Goal: Task Accomplishment & Management: Manage account settings

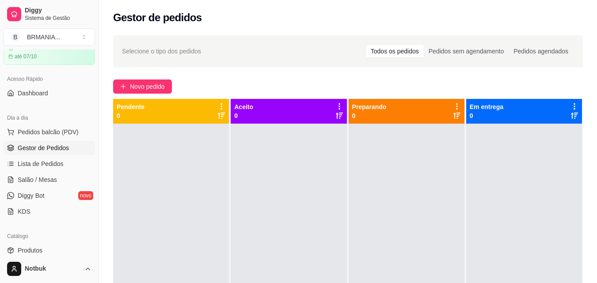
scroll to position [56, 0]
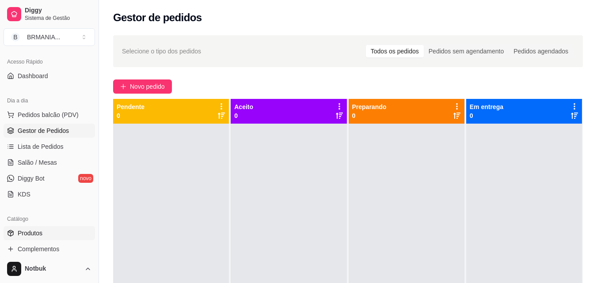
click at [58, 233] on link "Produtos" at bounding box center [49, 233] width 91 height 14
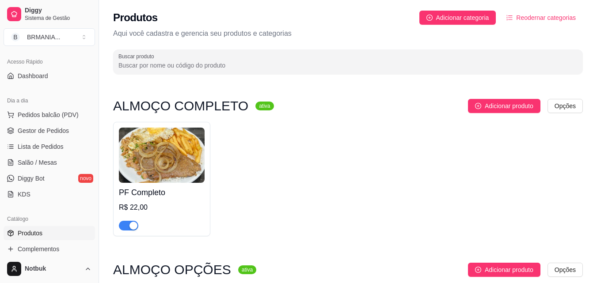
click at [128, 229] on span "button" at bounding box center [128, 226] width 19 height 10
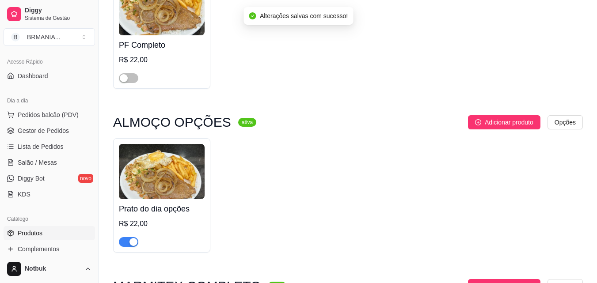
scroll to position [159, 0]
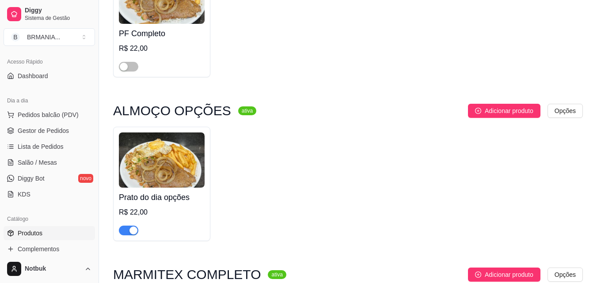
click at [132, 234] on div "button" at bounding box center [133, 231] width 8 height 8
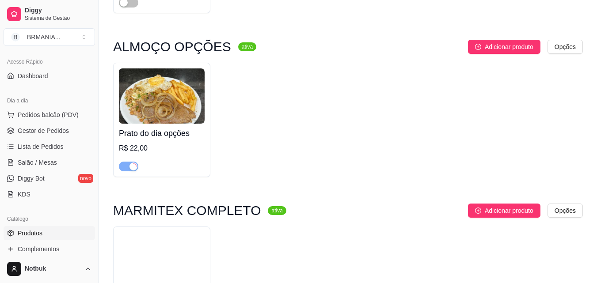
scroll to position [300, 0]
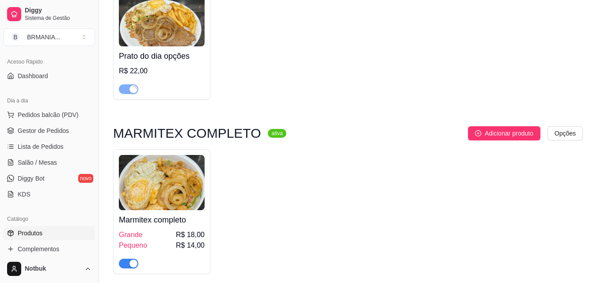
click at [132, 266] on div "button" at bounding box center [133, 264] width 8 height 8
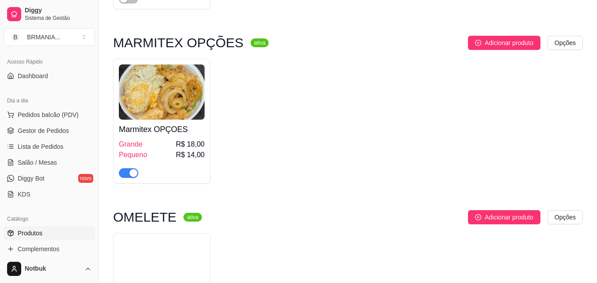
scroll to position [583, 0]
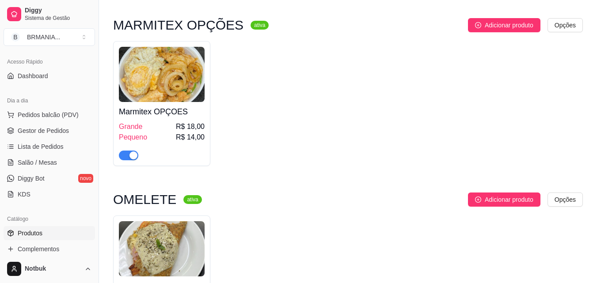
click at [132, 173] on div "MARMITEX OPÇÕES ativa Adicionar produto Opções Marmitex OPÇOES Grande R$ 18,00 …" at bounding box center [347, 96] width 469 height 157
click at [131, 155] on div "button" at bounding box center [133, 155] width 8 height 8
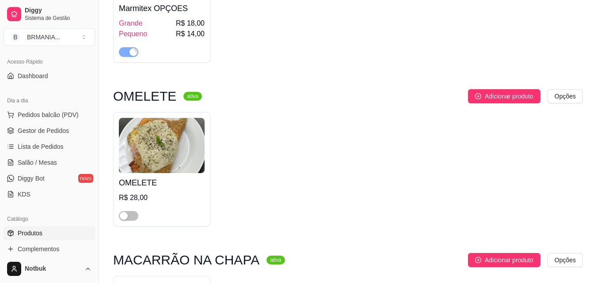
scroll to position [707, 0]
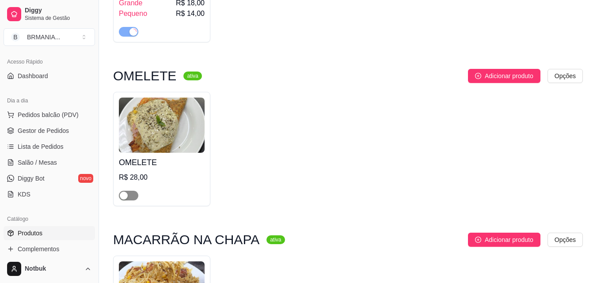
click at [131, 194] on span "button" at bounding box center [128, 196] width 19 height 10
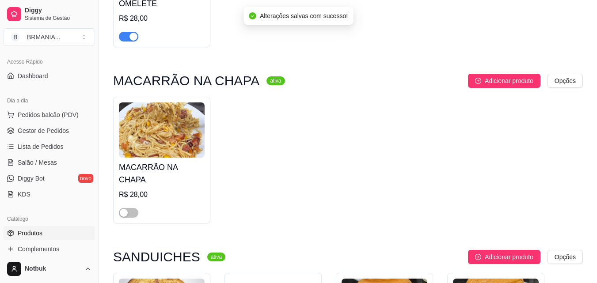
scroll to position [883, 0]
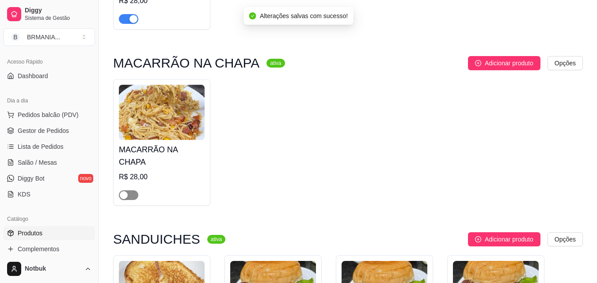
click at [130, 190] on span "button" at bounding box center [128, 195] width 19 height 10
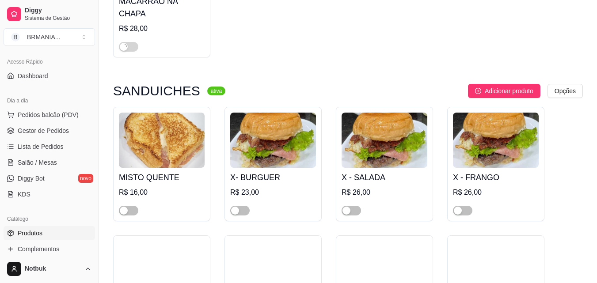
scroll to position [1078, 0]
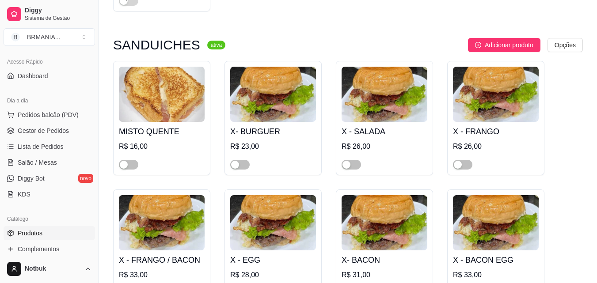
click at [134, 152] on div at bounding box center [162, 161] width 86 height 18
click at [554, 149] on div "MISTO QUENTE R$ 16,00 X- BURGUER R$ 23,00 X - SALADA R$ 26,00 X - FRANGO R$ 26,…" at bounding box center [347, 246] width 469 height 371
click at [465, 160] on span "button" at bounding box center [462, 165] width 19 height 10
click at [354, 160] on span "button" at bounding box center [350, 165] width 19 height 10
click at [231, 161] on div "button" at bounding box center [235, 165] width 8 height 8
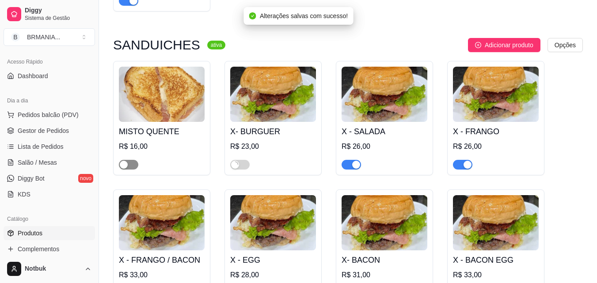
click at [131, 160] on span "button" at bounding box center [128, 165] width 19 height 10
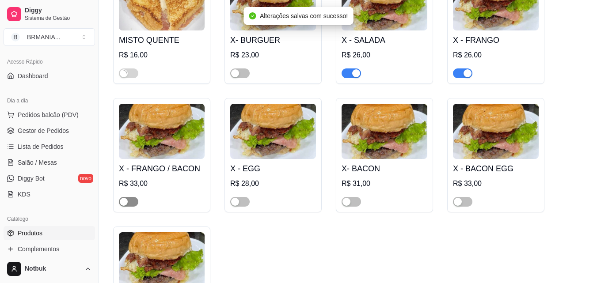
scroll to position [1184, 0]
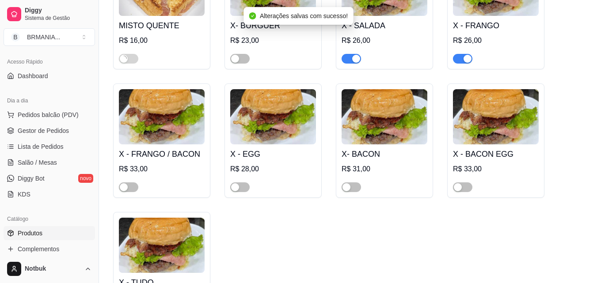
click at [134, 182] on span "button" at bounding box center [128, 187] width 19 height 10
click at [243, 182] on span "button" at bounding box center [239, 187] width 19 height 10
click at [347, 183] on div "button" at bounding box center [346, 187] width 8 height 8
click at [465, 182] on span "button" at bounding box center [462, 187] width 19 height 10
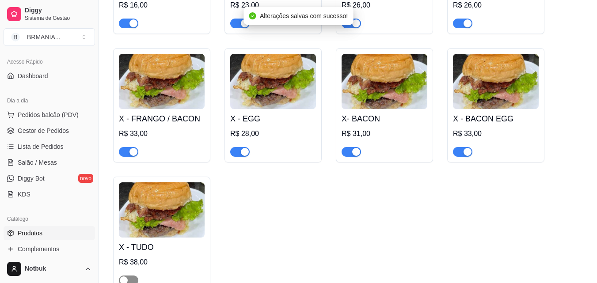
scroll to position [1237, 0]
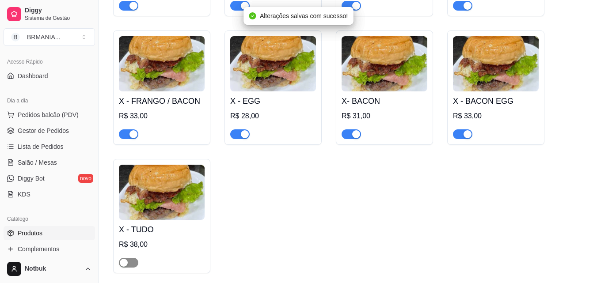
click at [130, 258] on span "button" at bounding box center [128, 263] width 19 height 10
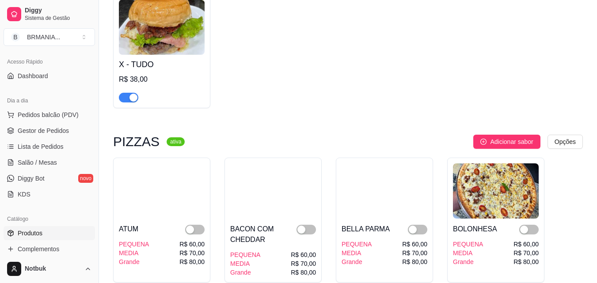
scroll to position [1413, 0]
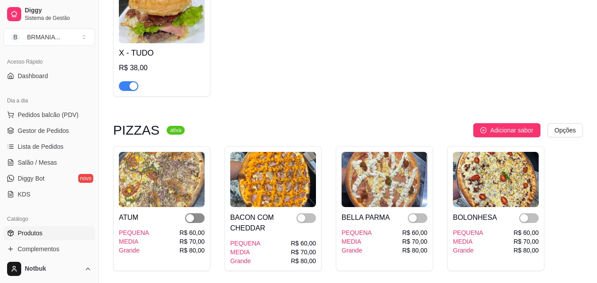
click at [193, 214] on div "button" at bounding box center [190, 218] width 8 height 8
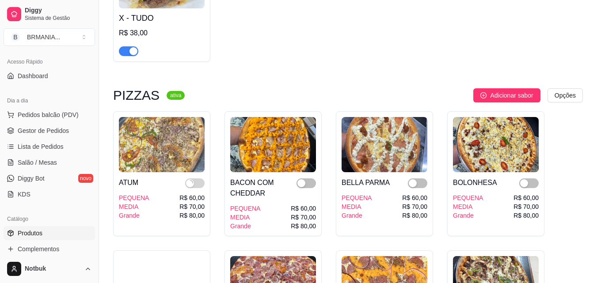
scroll to position [1449, 0]
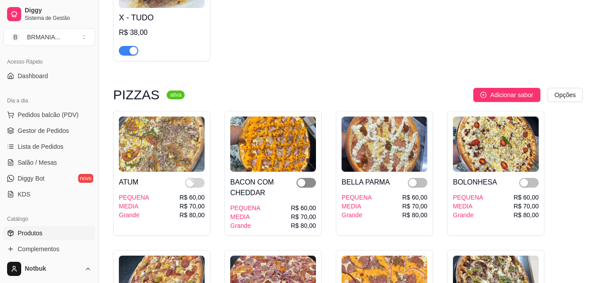
click at [305, 179] on div "button" at bounding box center [301, 183] width 8 height 8
click at [419, 178] on span "button" at bounding box center [417, 183] width 19 height 10
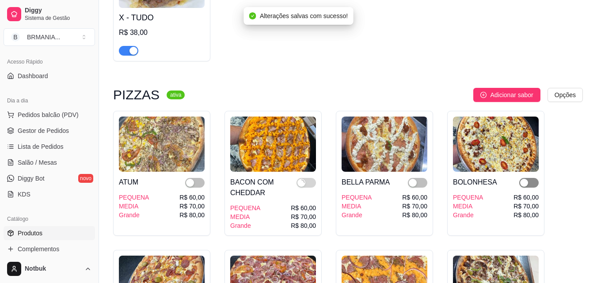
click at [530, 178] on span "button" at bounding box center [528, 183] width 19 height 10
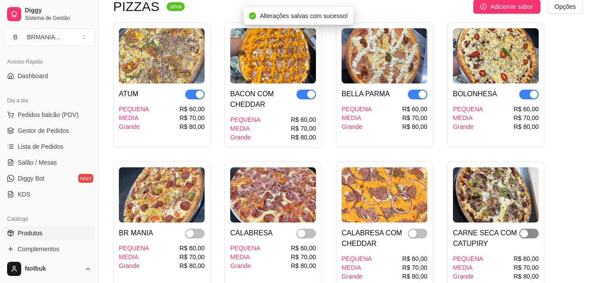
click at [528, 229] on span "button" at bounding box center [528, 234] width 19 height 10
click at [418, 229] on span "button" at bounding box center [417, 234] width 19 height 10
click at [304, 230] on div "button" at bounding box center [301, 234] width 8 height 8
click at [197, 229] on span "button" at bounding box center [194, 234] width 19 height 10
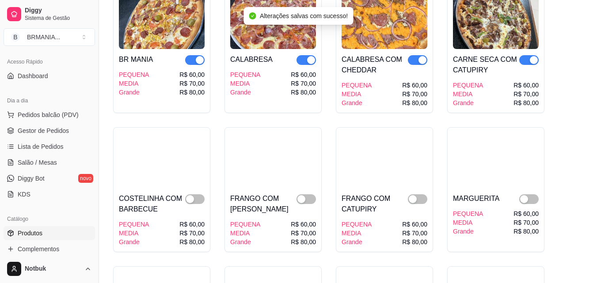
scroll to position [1731, 0]
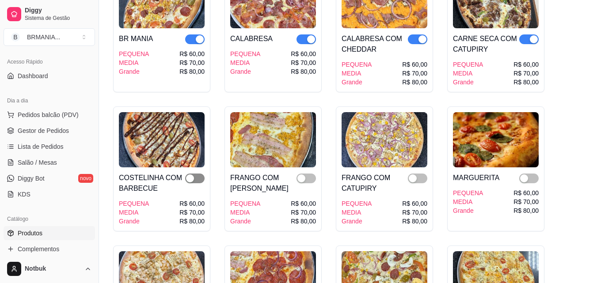
click at [193, 174] on div "button" at bounding box center [190, 178] width 8 height 8
click at [307, 174] on span "button" at bounding box center [305, 179] width 19 height 10
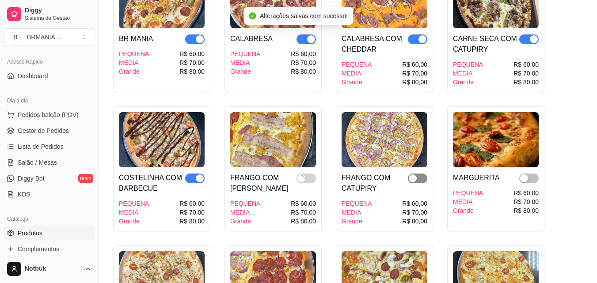
click at [419, 174] on span "button" at bounding box center [417, 179] width 19 height 10
click at [525, 174] on div "button" at bounding box center [524, 178] width 8 height 8
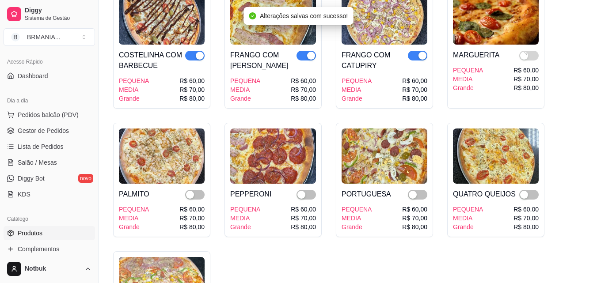
scroll to position [1908, 0]
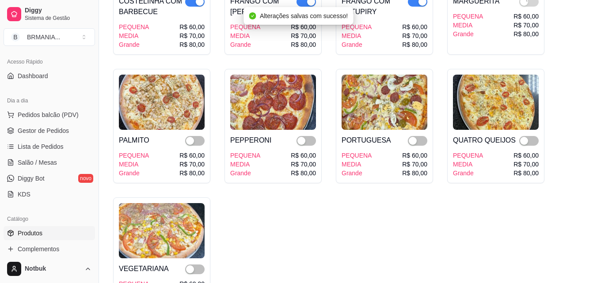
click at [529, 136] on span "button" at bounding box center [528, 141] width 19 height 10
click at [420, 136] on span "button" at bounding box center [417, 141] width 19 height 10
click at [309, 136] on span "button" at bounding box center [305, 141] width 19 height 10
click at [194, 136] on span "button" at bounding box center [194, 141] width 19 height 10
click at [197, 265] on span "button" at bounding box center [194, 270] width 19 height 10
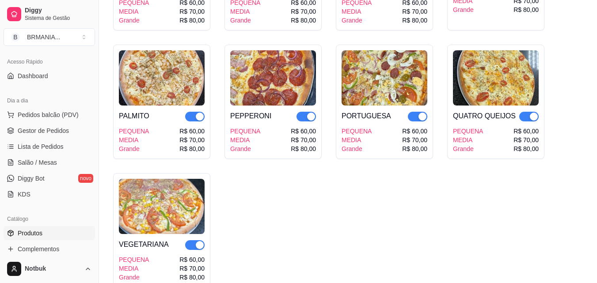
scroll to position [1943, 0]
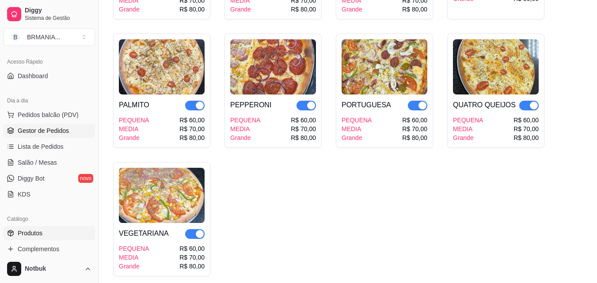
click at [53, 133] on span "Gestor de Pedidos" at bounding box center [43, 130] width 51 height 9
